Goal: Task Accomplishment & Management: Manage account settings

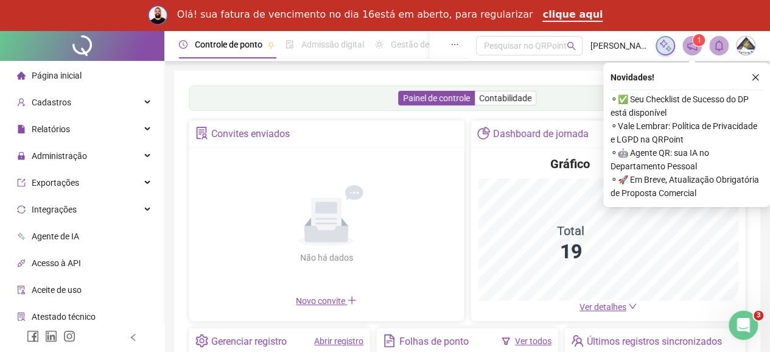
click at [762, 248] on div "Controle de ponto Admissão digital Gestão de férias Painel do DP Folha de pagam…" at bounding box center [466, 329] width 605 height 599
click at [755, 75] on icon "close" at bounding box center [755, 77] width 9 height 9
click at [135, 103] on div "Cadastros" at bounding box center [81, 102] width 159 height 24
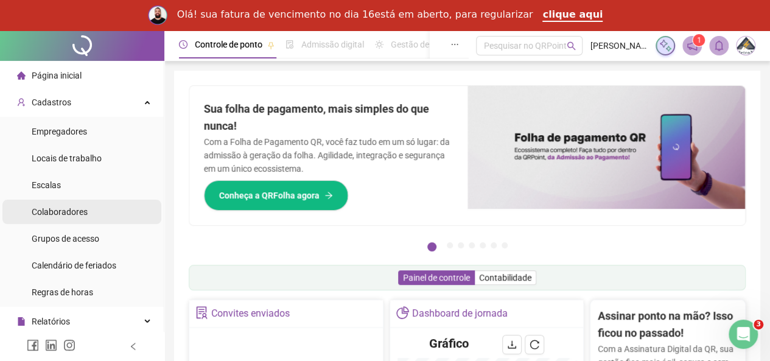
click at [73, 208] on span "Colaboradores" at bounding box center [60, 212] width 56 height 10
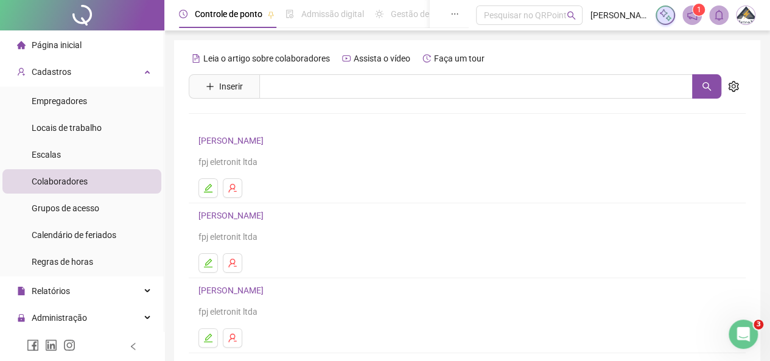
scroll to position [226, 0]
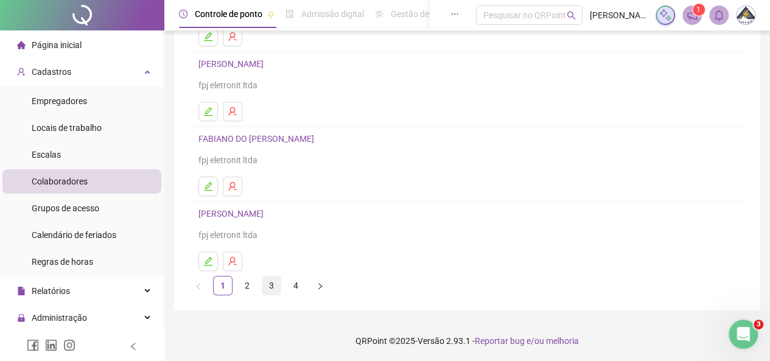
click at [271, 290] on link "3" at bounding box center [271, 285] width 18 height 18
click at [208, 253] on button "button" at bounding box center [207, 260] width 19 height 19
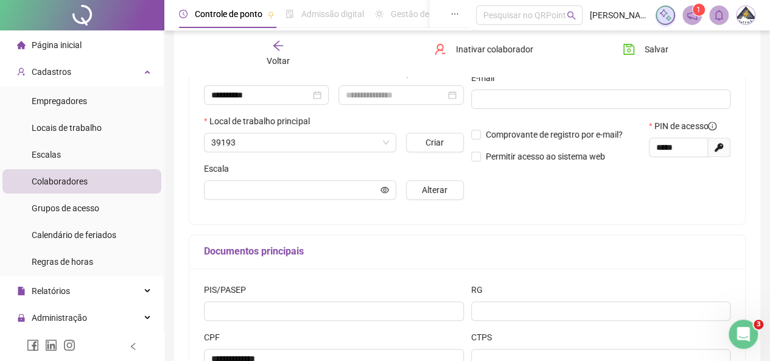
scroll to position [232, 0]
